Goal: Task Accomplishment & Management: Use online tool/utility

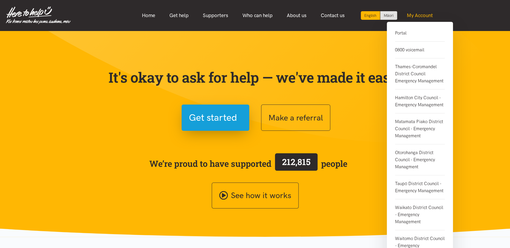
click at [425, 13] on link "My Account" at bounding box center [419, 15] width 40 height 13
click at [395, 34] on link "Portal" at bounding box center [420, 36] width 50 height 12
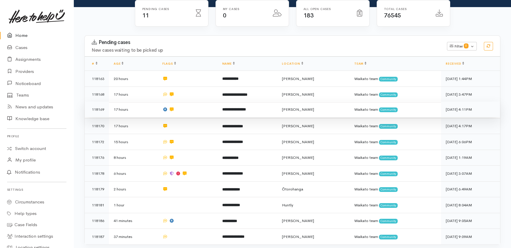
scroll to position [123, 0]
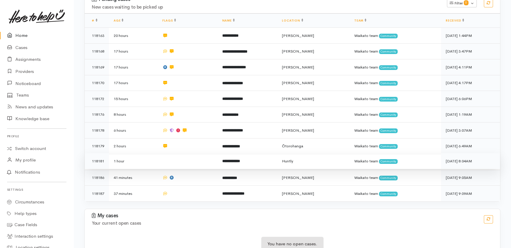
click at [181, 153] on td at bounding box center [188, 161] width 60 height 16
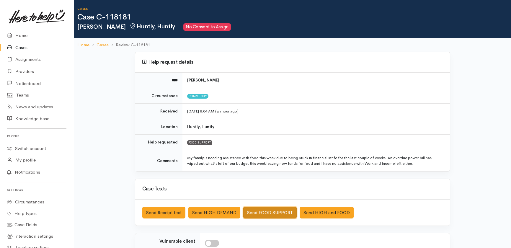
click at [255, 214] on button "Send FOOD SUPPORT" at bounding box center [269, 213] width 53 height 12
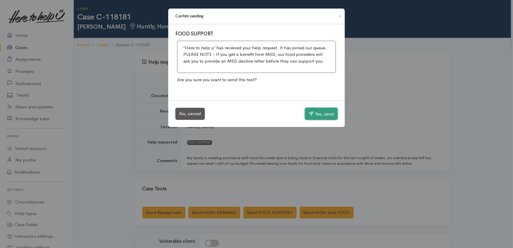
click at [322, 112] on button "Yes, send" at bounding box center [321, 114] width 33 height 12
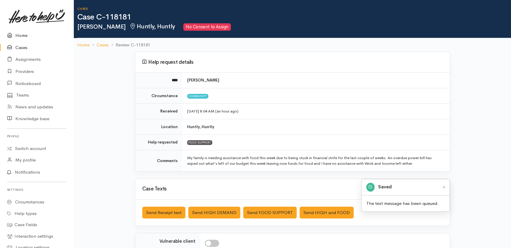
click at [22, 36] on link "Home" at bounding box center [37, 36] width 74 height 12
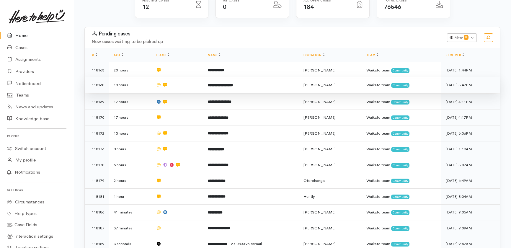
scroll to position [88, 0]
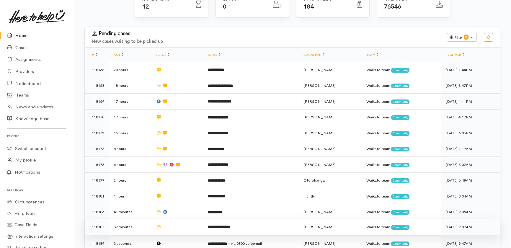
click at [184, 219] on td at bounding box center [177, 227] width 52 height 16
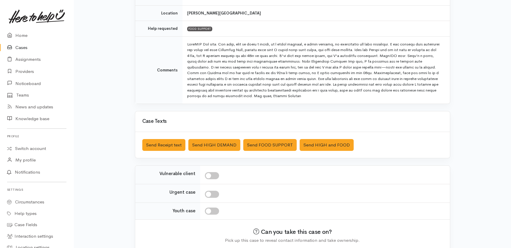
scroll to position [115, 0]
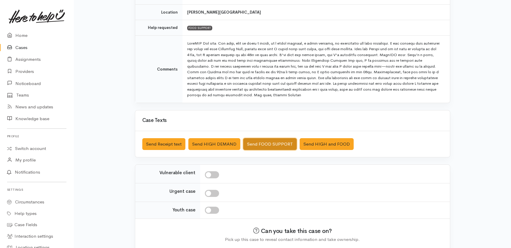
click at [274, 144] on button "Send FOOD SUPPORT" at bounding box center [269, 144] width 53 height 12
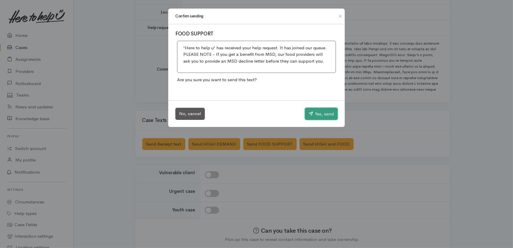
click at [324, 110] on button "Yes, send" at bounding box center [321, 114] width 33 height 12
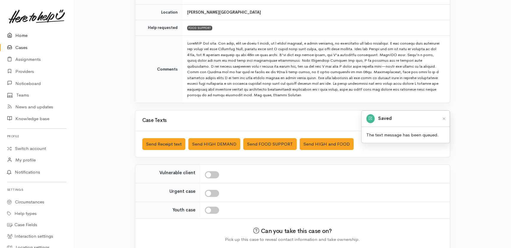
click at [23, 35] on link "Home" at bounding box center [37, 36] width 74 height 12
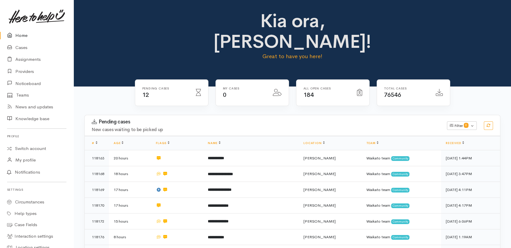
click at [21, 35] on link "Home" at bounding box center [37, 36] width 74 height 12
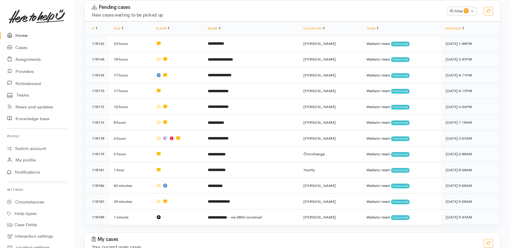
scroll to position [138, 0]
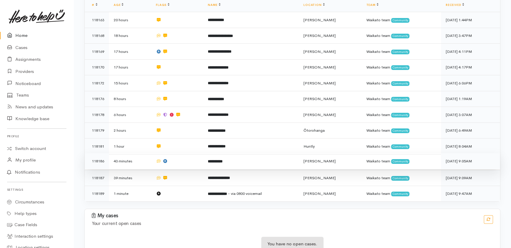
click at [186, 153] on td at bounding box center [177, 161] width 52 height 16
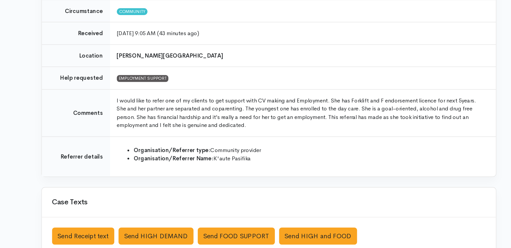
scroll to position [34, 0]
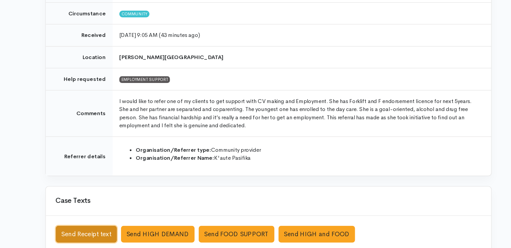
click at [169, 217] on button "Send Receipt text" at bounding box center [163, 218] width 43 height 12
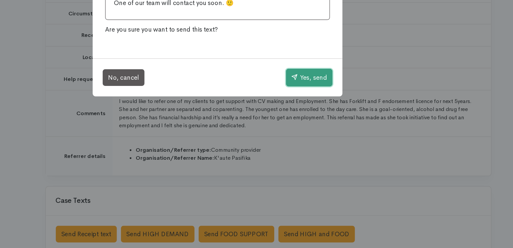
click at [328, 109] on button "Yes, send" at bounding box center [321, 107] width 33 height 12
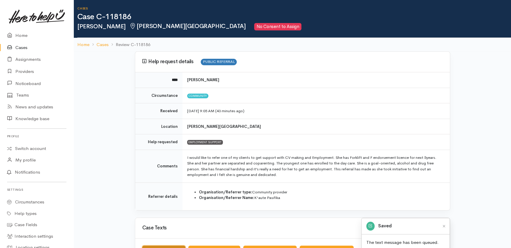
scroll to position [0, 0]
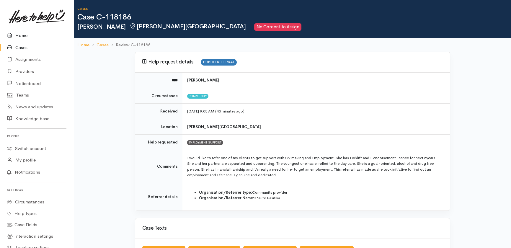
click at [24, 37] on link "Home" at bounding box center [37, 36] width 74 height 12
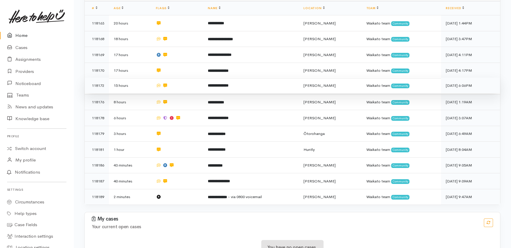
scroll to position [138, 0]
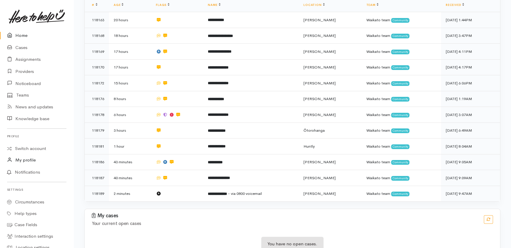
click at [58, 157] on link "My profile" at bounding box center [37, 160] width 74 height 12
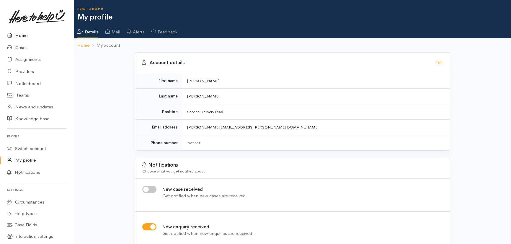
click at [23, 36] on link "Home" at bounding box center [37, 36] width 74 height 12
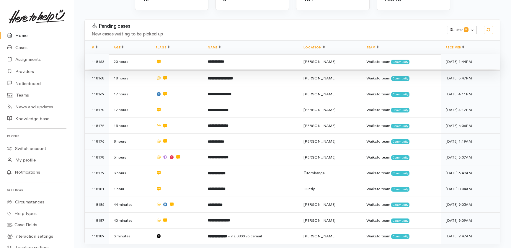
scroll to position [97, 0]
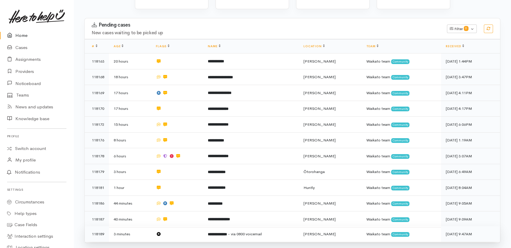
click at [225, 233] on b "**********" at bounding box center [217, 235] width 19 height 4
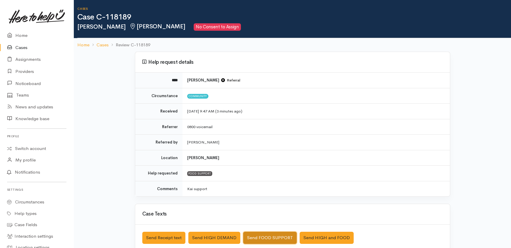
click at [264, 234] on button "Send FOOD SUPPORT" at bounding box center [269, 238] width 53 height 12
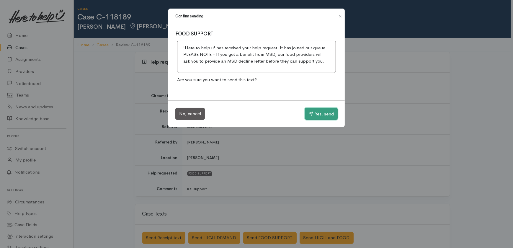
click at [321, 116] on button "Yes, send" at bounding box center [321, 114] width 33 height 12
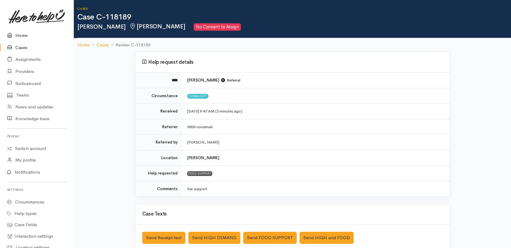
click at [20, 34] on link "Home" at bounding box center [37, 36] width 74 height 12
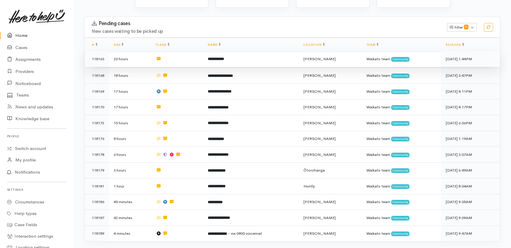
scroll to position [99, 0]
